Goal: Transaction & Acquisition: Purchase product/service

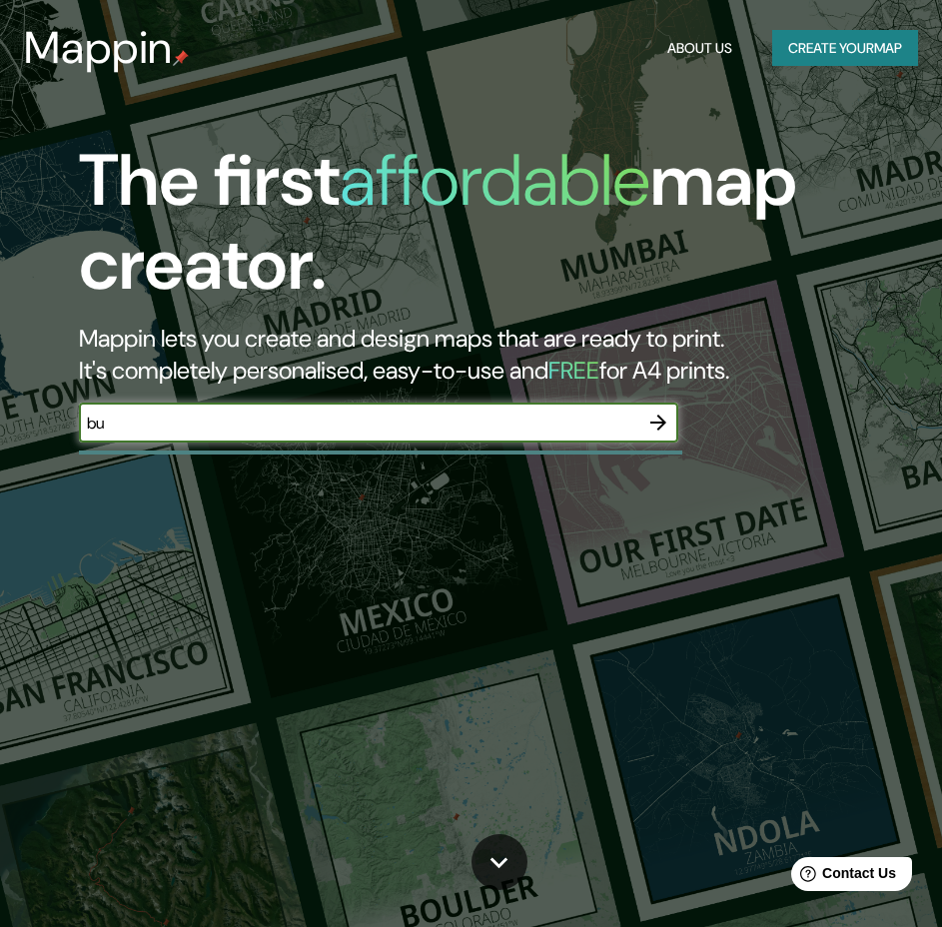
type input "b"
type input "[GEOGRAPHIC_DATA]"
click at [657, 422] on icon "button" at bounding box center [658, 423] width 24 height 24
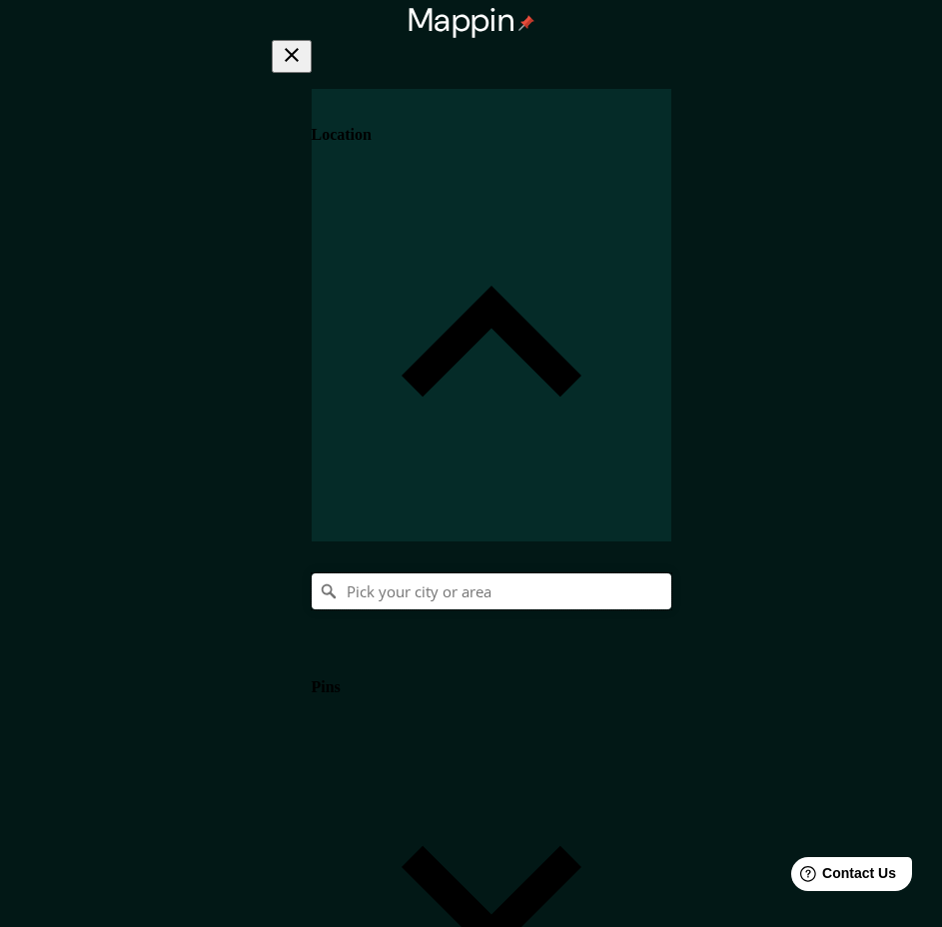
click at [647, 574] on input "Pick your city or area" at bounding box center [492, 592] width 360 height 36
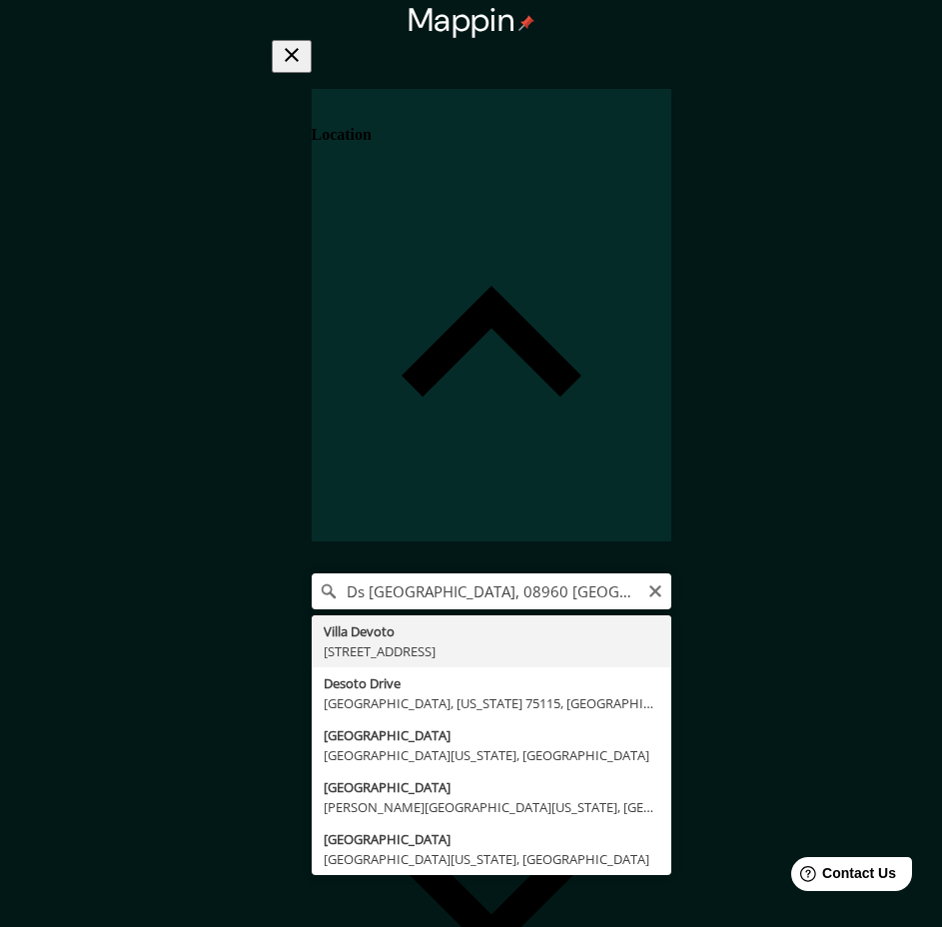
type input "[STREET_ADDRESS]"
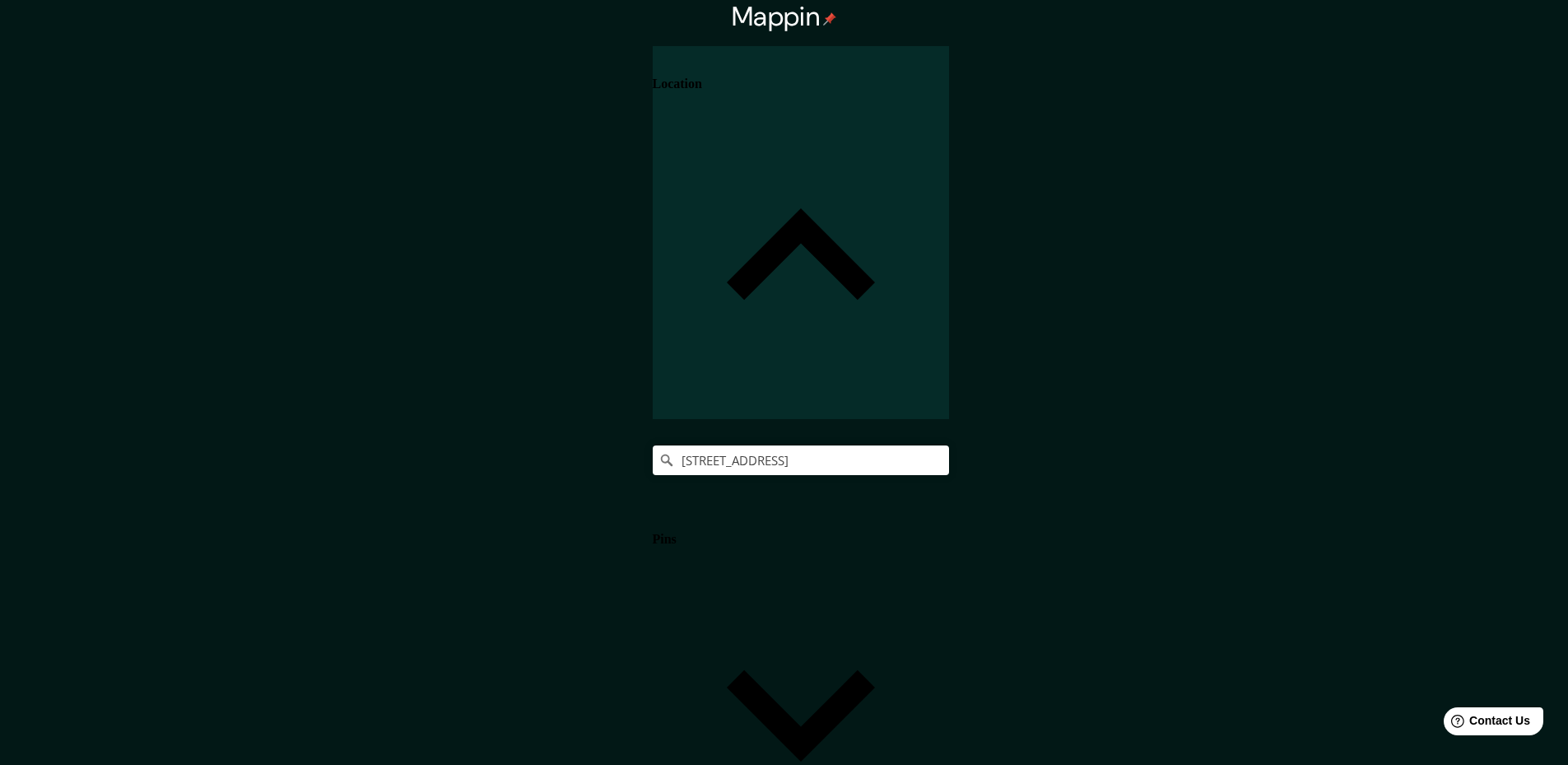
drag, startPoint x: 896, startPoint y: 274, endPoint x: 919, endPoint y: 336, distance: 66.1
click at [775, 541] on body "Mappin Location [STREET_ADDRESS] Pins Style Layout Border Choose a border. Hint…" at bounding box center [784, 382] width 1568 height 765
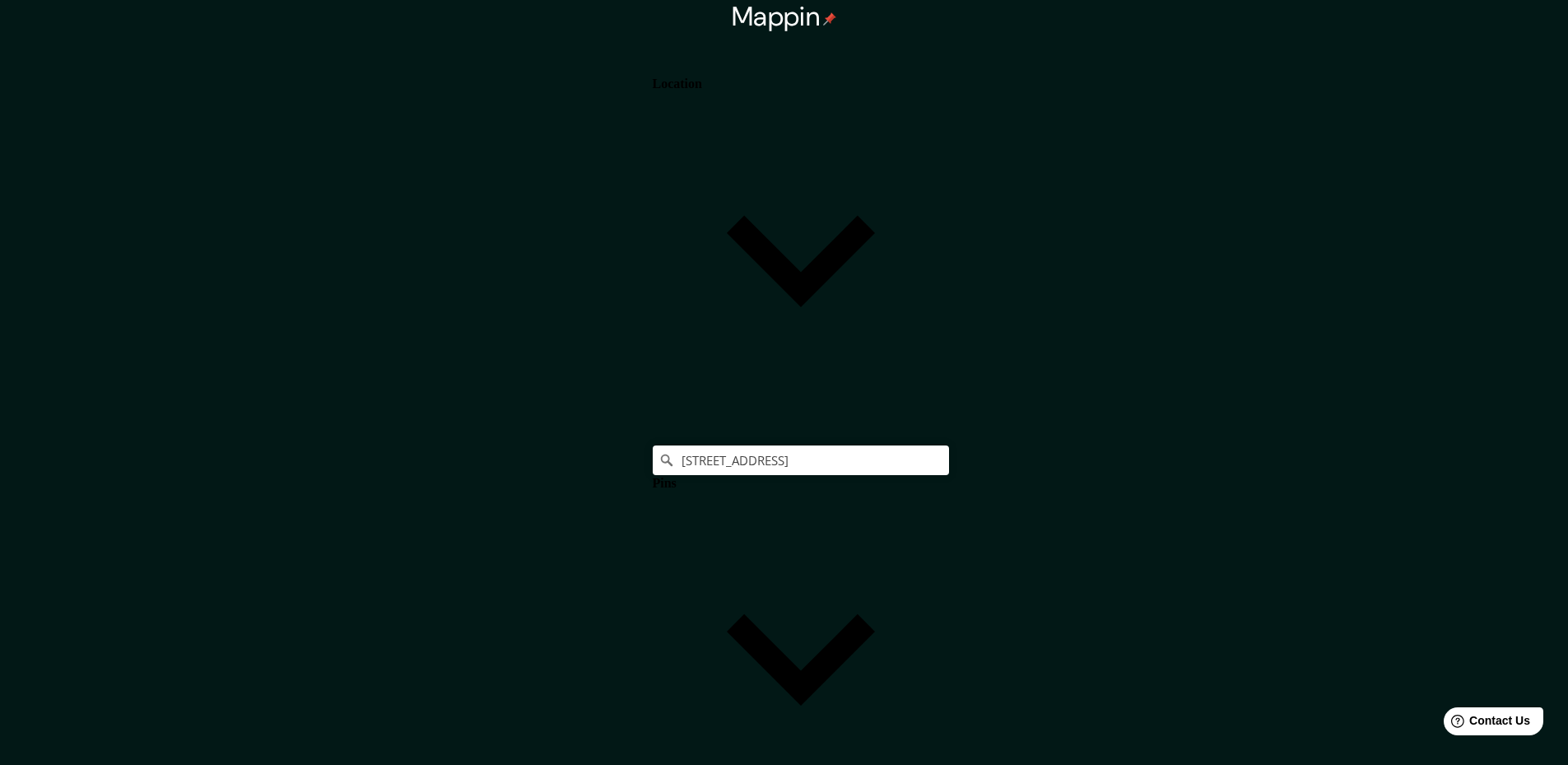
click at [775, 504] on body "Mappin Location [STREET_ADDRESS] Pins Style Layout Landscape Portrait Square Bo…" at bounding box center [784, 382] width 1568 height 765
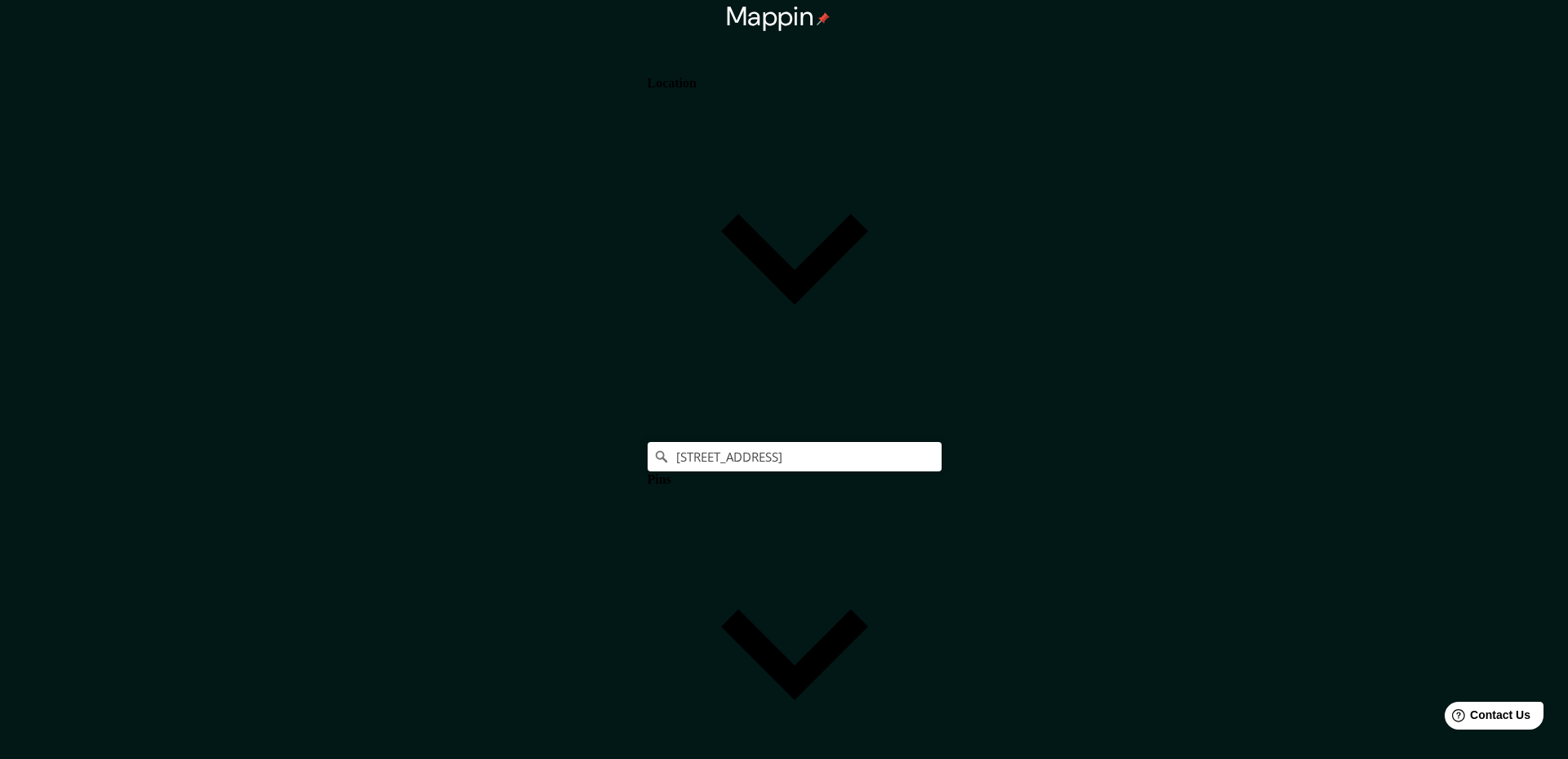
type input "single"
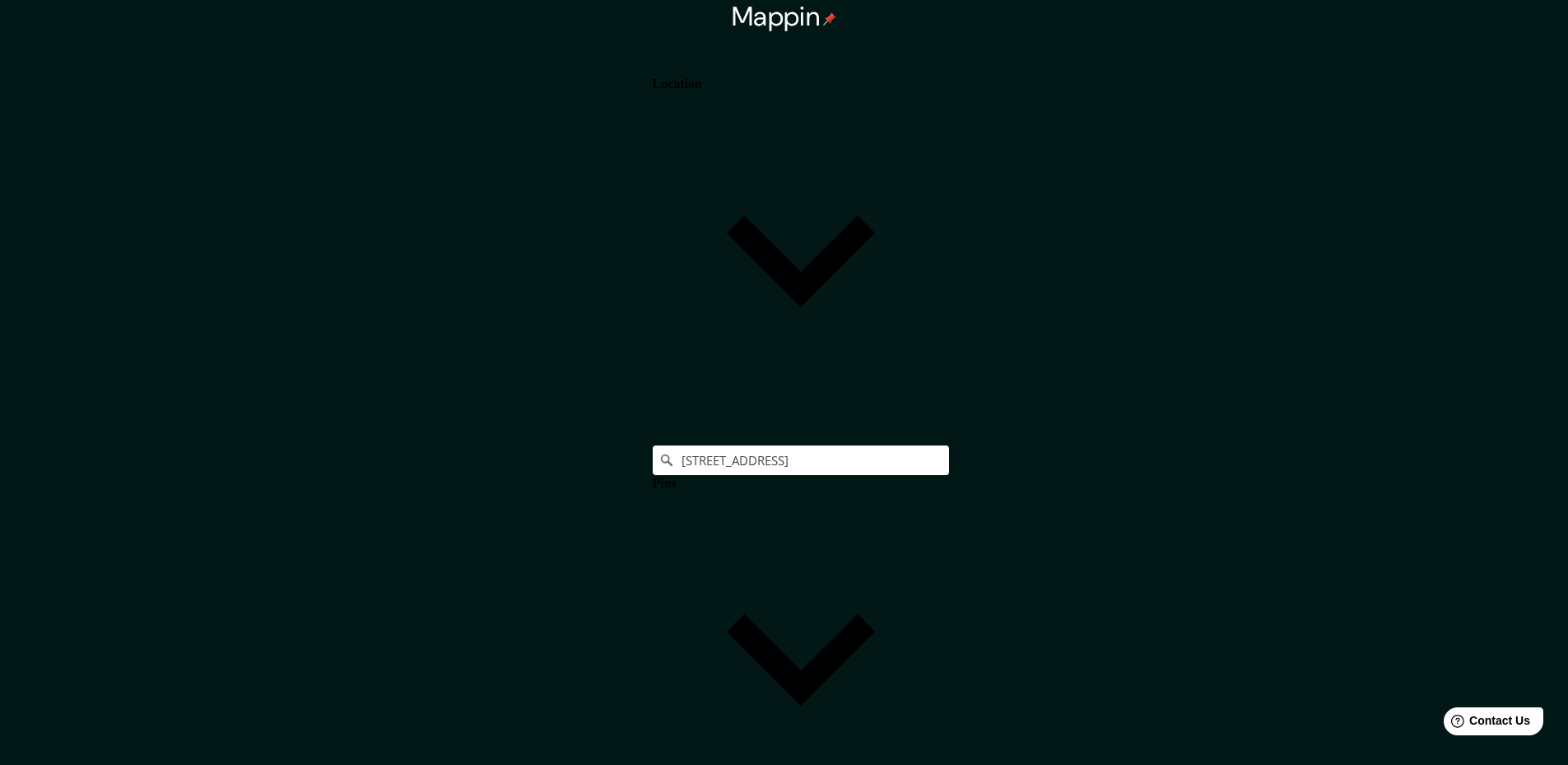
click at [775, 446] on div "Pins" at bounding box center [801, 632] width 297 height 373
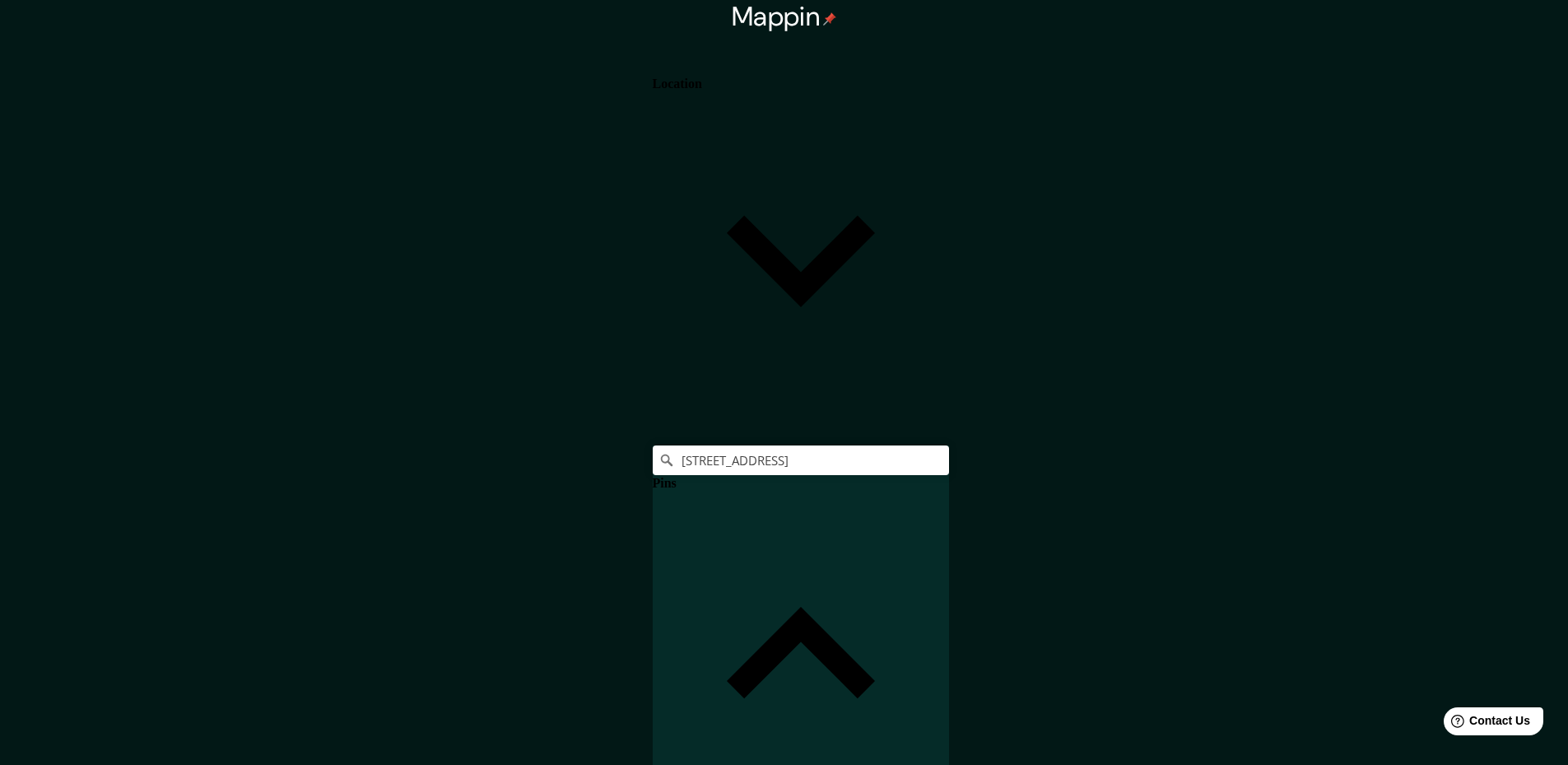
click at [702, 92] on h4 "Location" at bounding box center [677, 84] width 49 height 15
